Goal: Find specific page/section: Find specific page/section

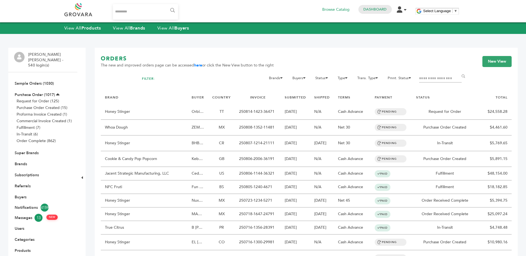
click at [14, 159] on li "Brands" at bounding box center [42, 164] width 57 height 11
click at [17, 162] on link "Brands" at bounding box center [21, 164] width 12 height 5
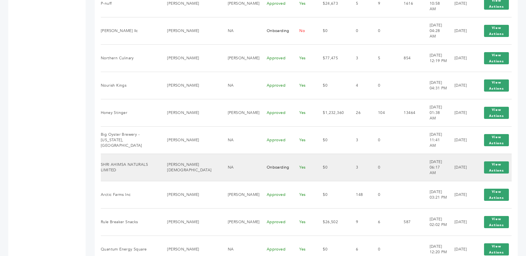
scroll to position [466, 0]
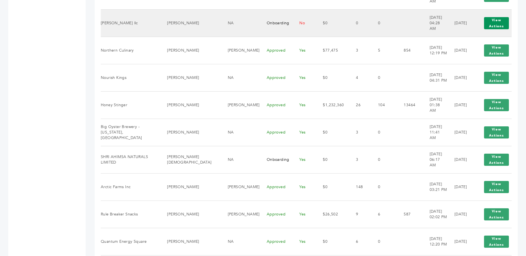
click at [491, 19] on button "View Actions" at bounding box center [496, 23] width 25 height 12
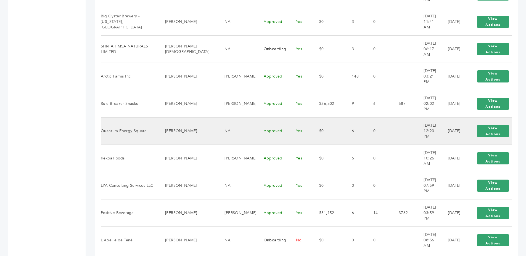
scroll to position [634, 0]
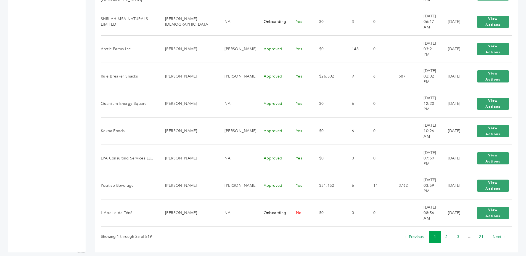
click at [445, 233] on li "2" at bounding box center [447, 237] width 12 height 12
click at [446, 234] on link "2" at bounding box center [446, 236] width 2 height 5
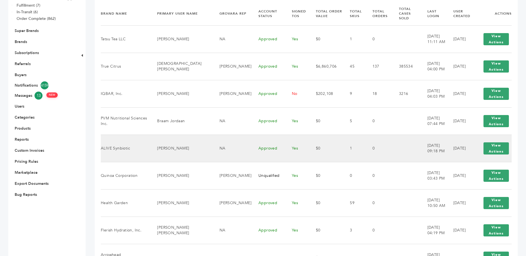
scroll to position [132, 0]
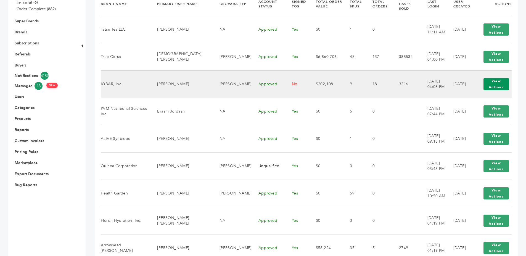
click at [500, 78] on button "View Actions" at bounding box center [496, 84] width 25 height 12
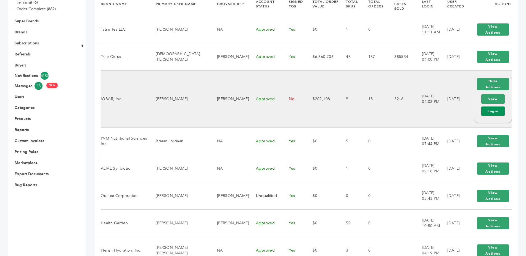
click at [492, 107] on link "Login" at bounding box center [492, 111] width 23 height 9
